Goal: Task Accomplishment & Management: Manage account settings

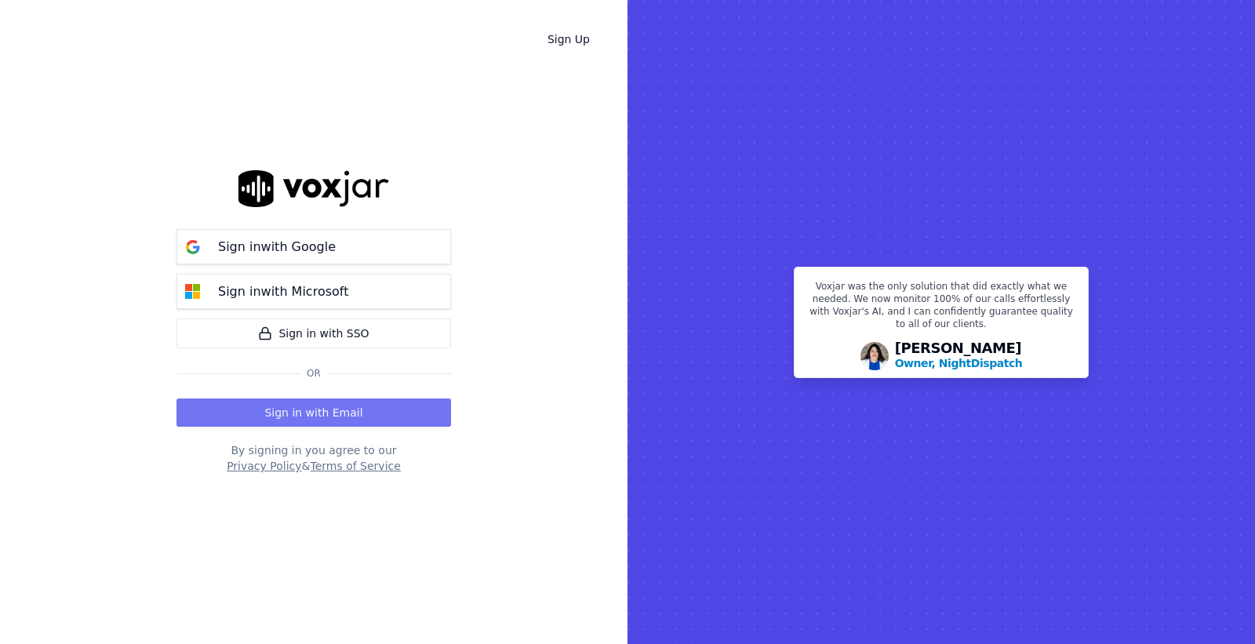
click at [349, 401] on button "Sign in with Email" at bounding box center [313, 412] width 274 height 28
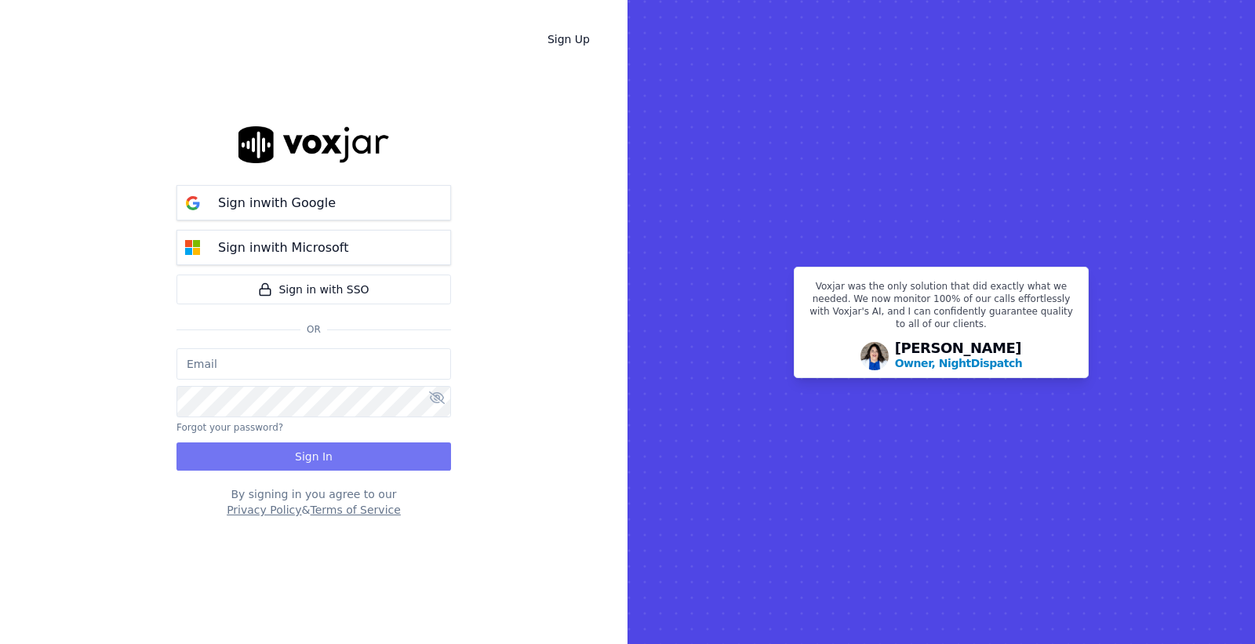
type input "[PERSON_NAME][EMAIL_ADDRESS][DOMAIN_NAME]"
click at [346, 453] on button "Sign In" at bounding box center [313, 456] width 274 height 28
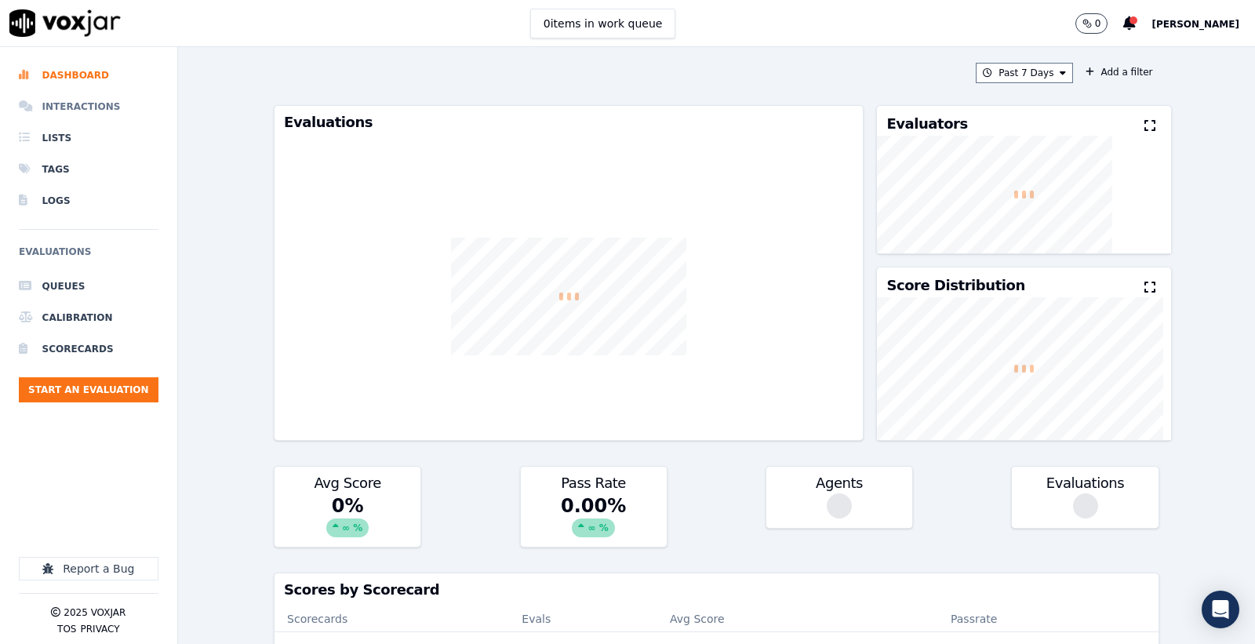
click at [86, 98] on li "Interactions" at bounding box center [89, 106] width 140 height 31
